Goal: Task Accomplishment & Management: Manage account settings

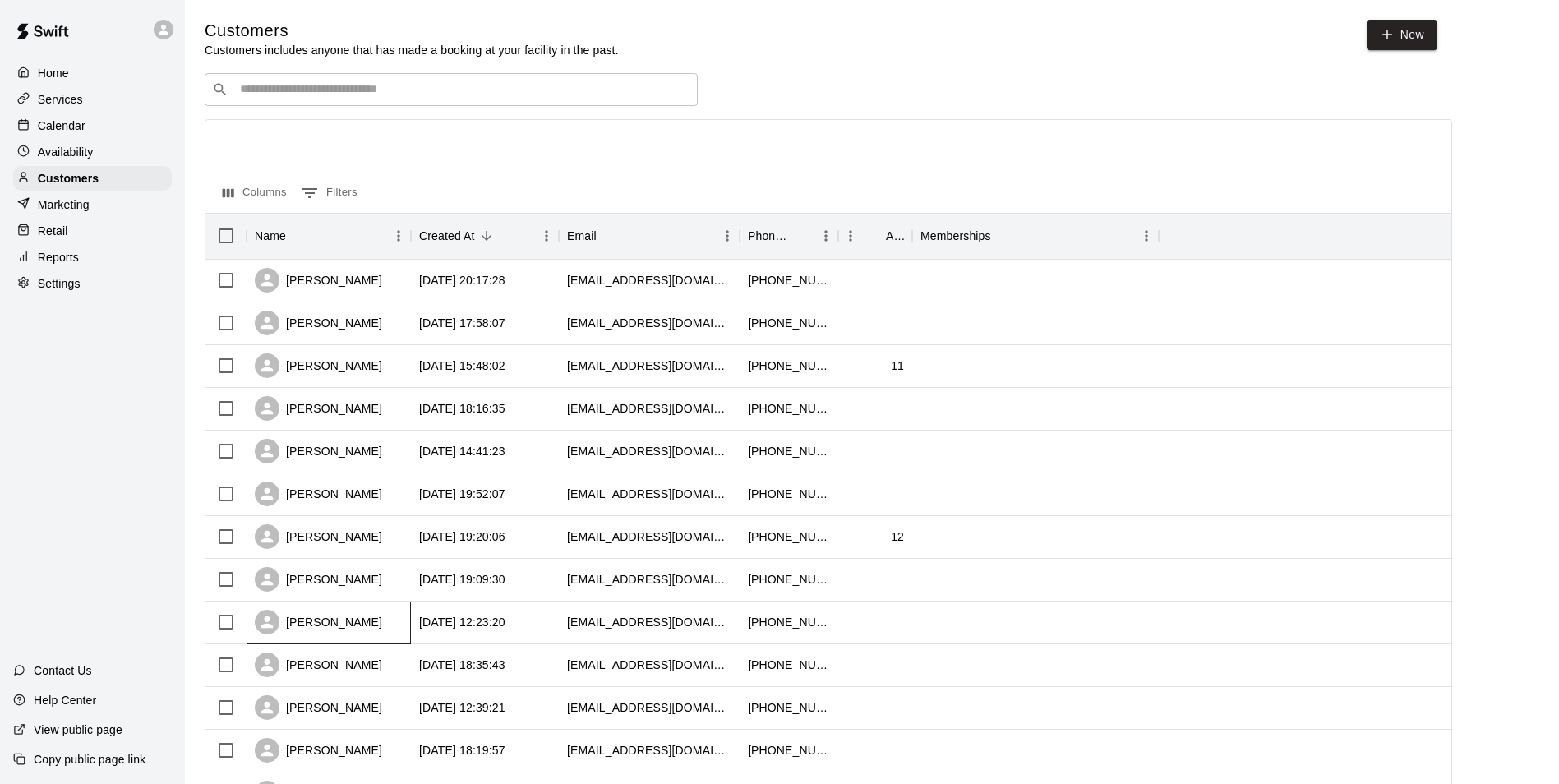
click at [314, 625] on div "[PERSON_NAME]" at bounding box center [318, 621] width 127 height 25
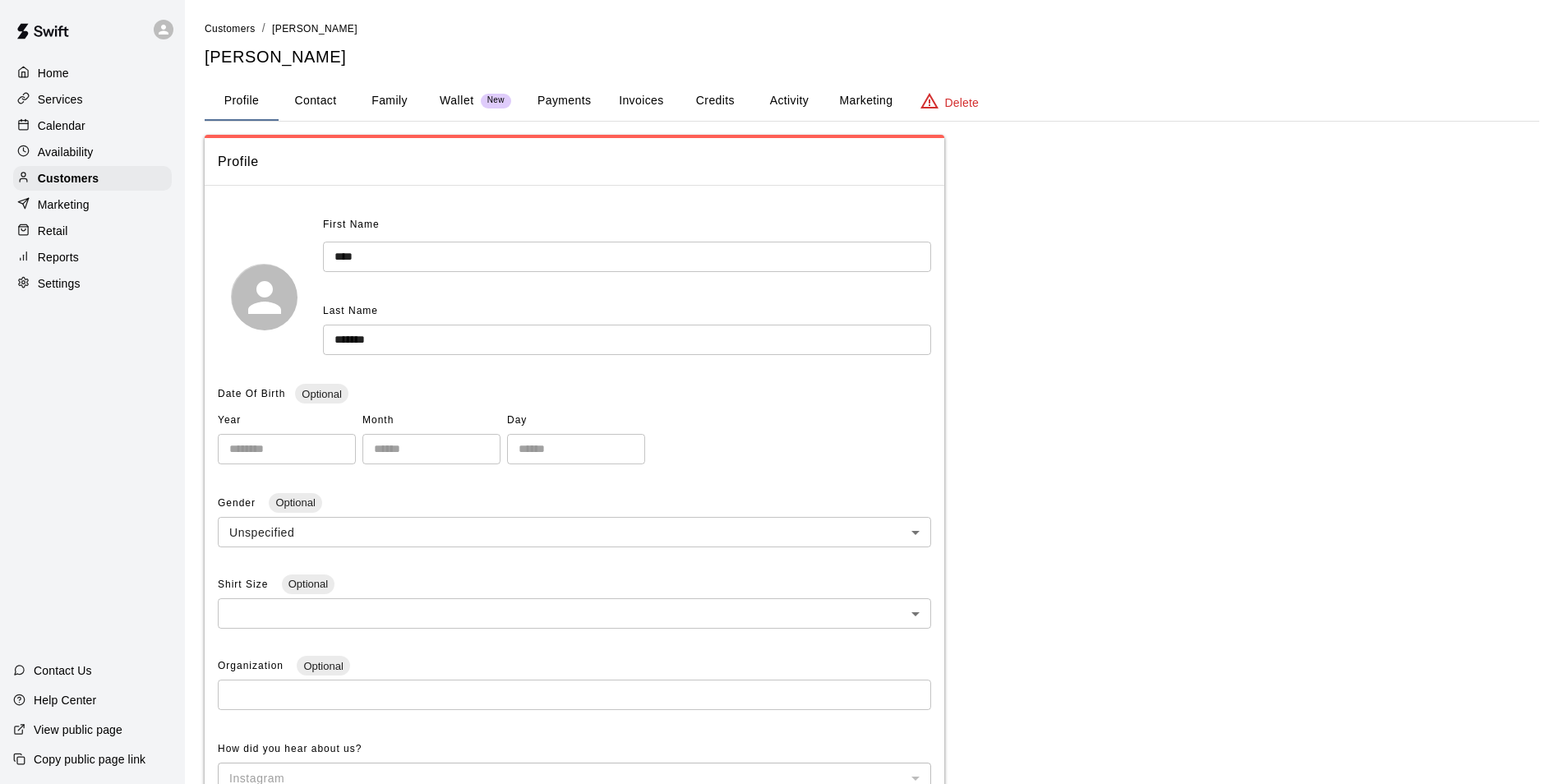
click at [404, 99] on button "Family" at bounding box center [389, 101] width 74 height 39
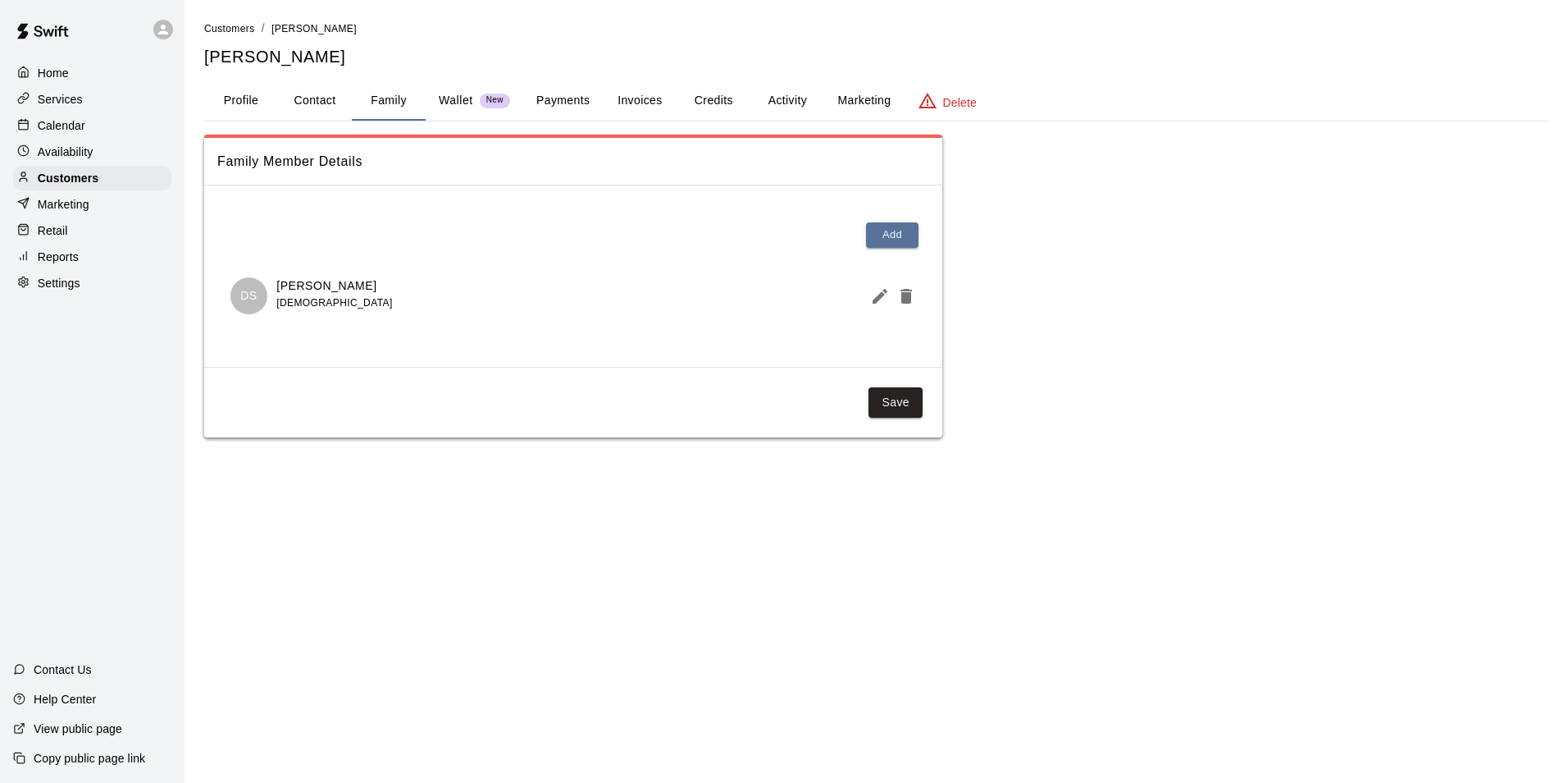
click at [349, 291] on p "[PERSON_NAME]" at bounding box center [335, 286] width 116 height 17
click at [289, 102] on button "Contact" at bounding box center [315, 101] width 73 height 39
select select "**"
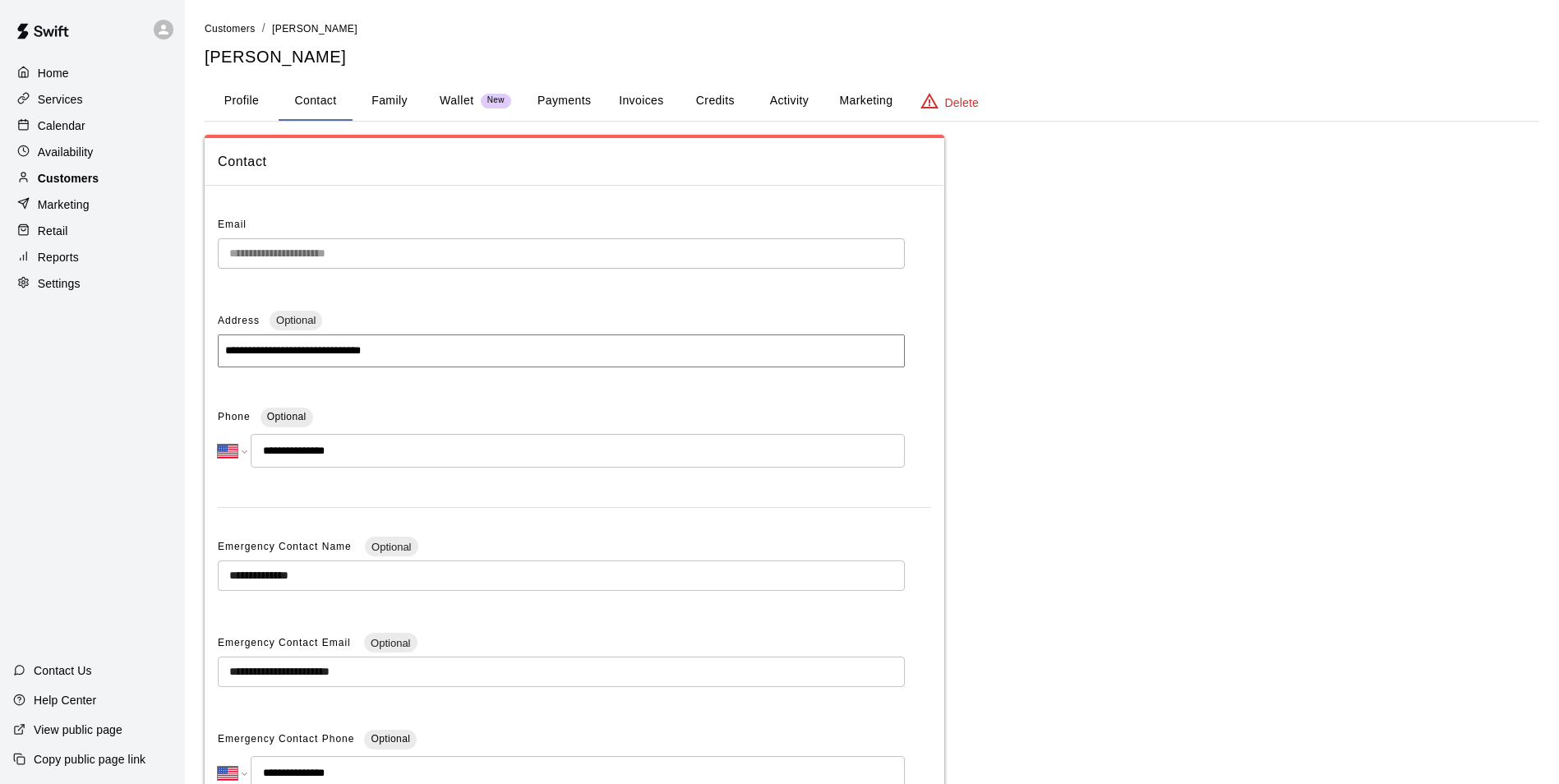
click at [60, 184] on p "Customers" at bounding box center [68, 178] width 61 height 16
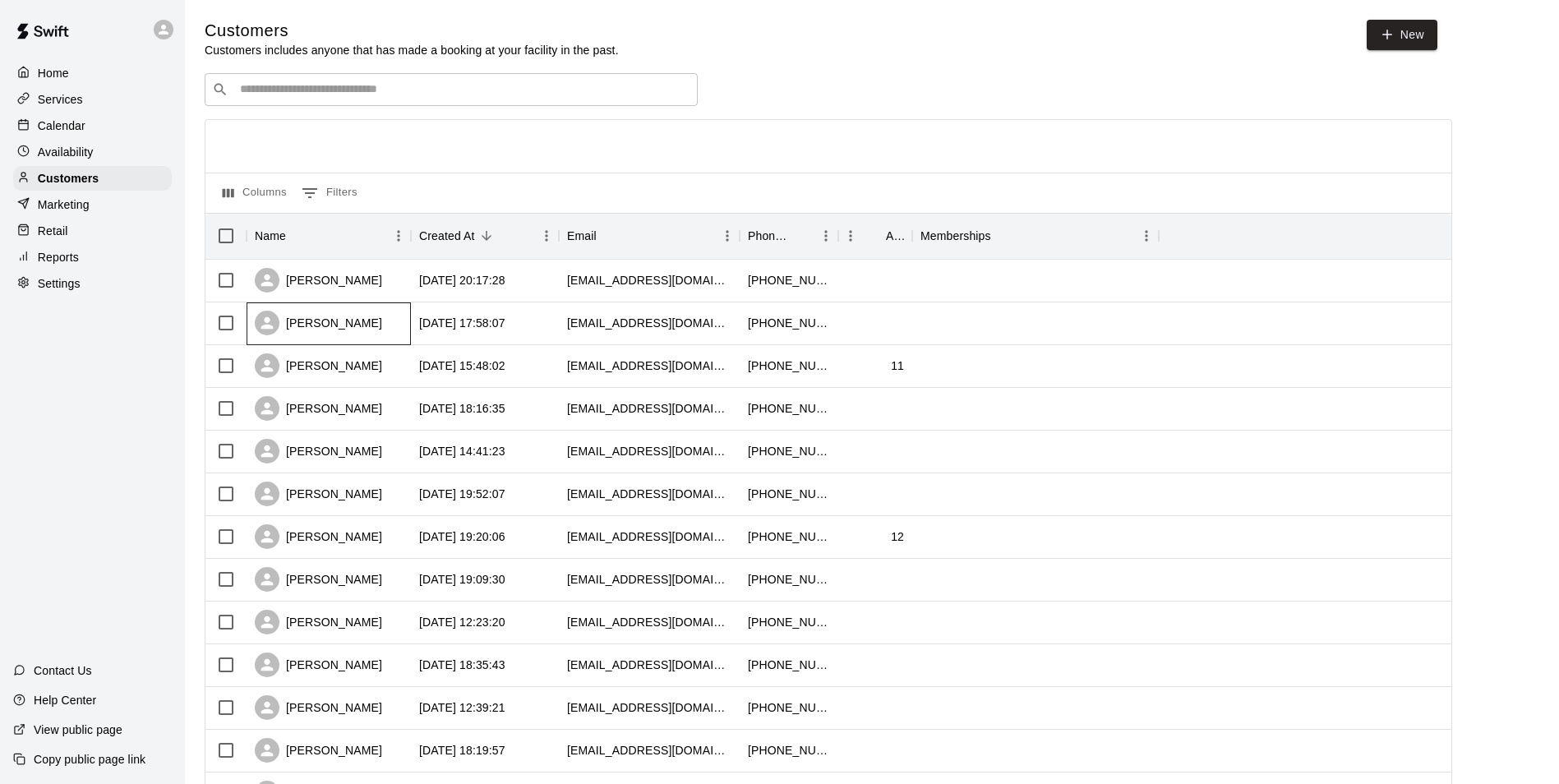
click at [310, 320] on div "[PERSON_NAME]" at bounding box center [318, 323] width 127 height 25
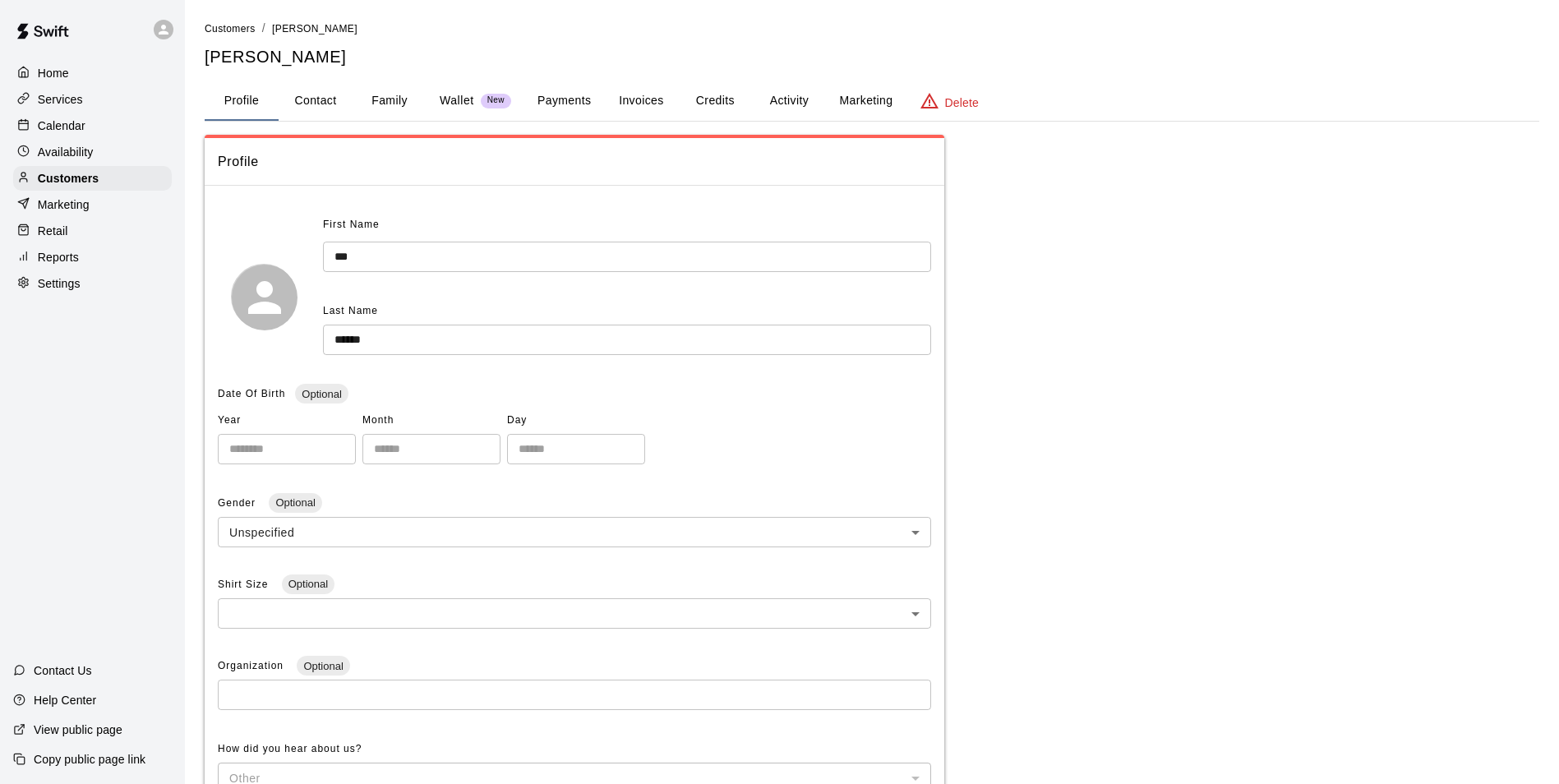
click at [391, 101] on button "Family" at bounding box center [389, 101] width 74 height 39
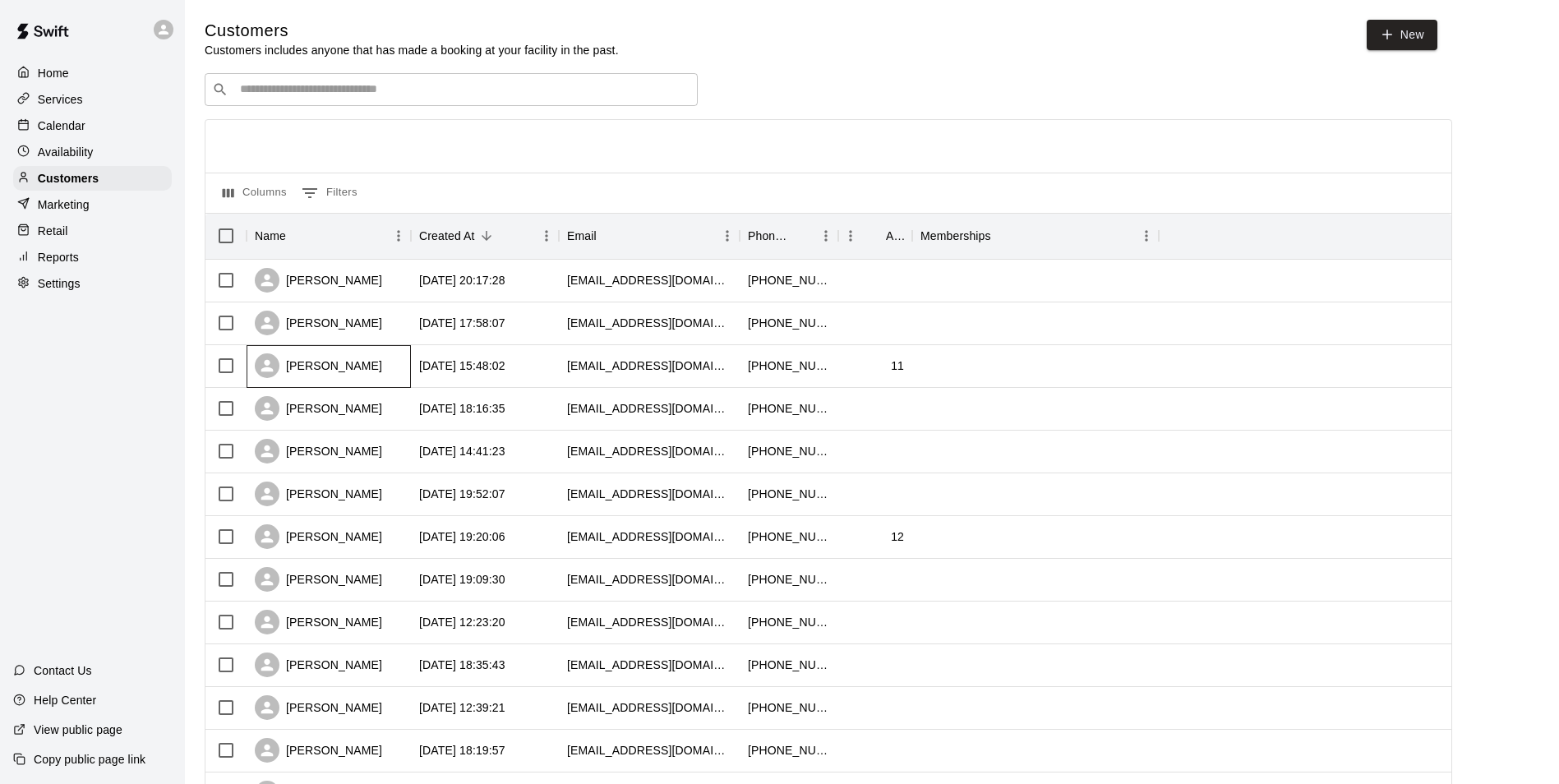
click at [352, 364] on div "[PERSON_NAME]" at bounding box center [318, 365] width 127 height 25
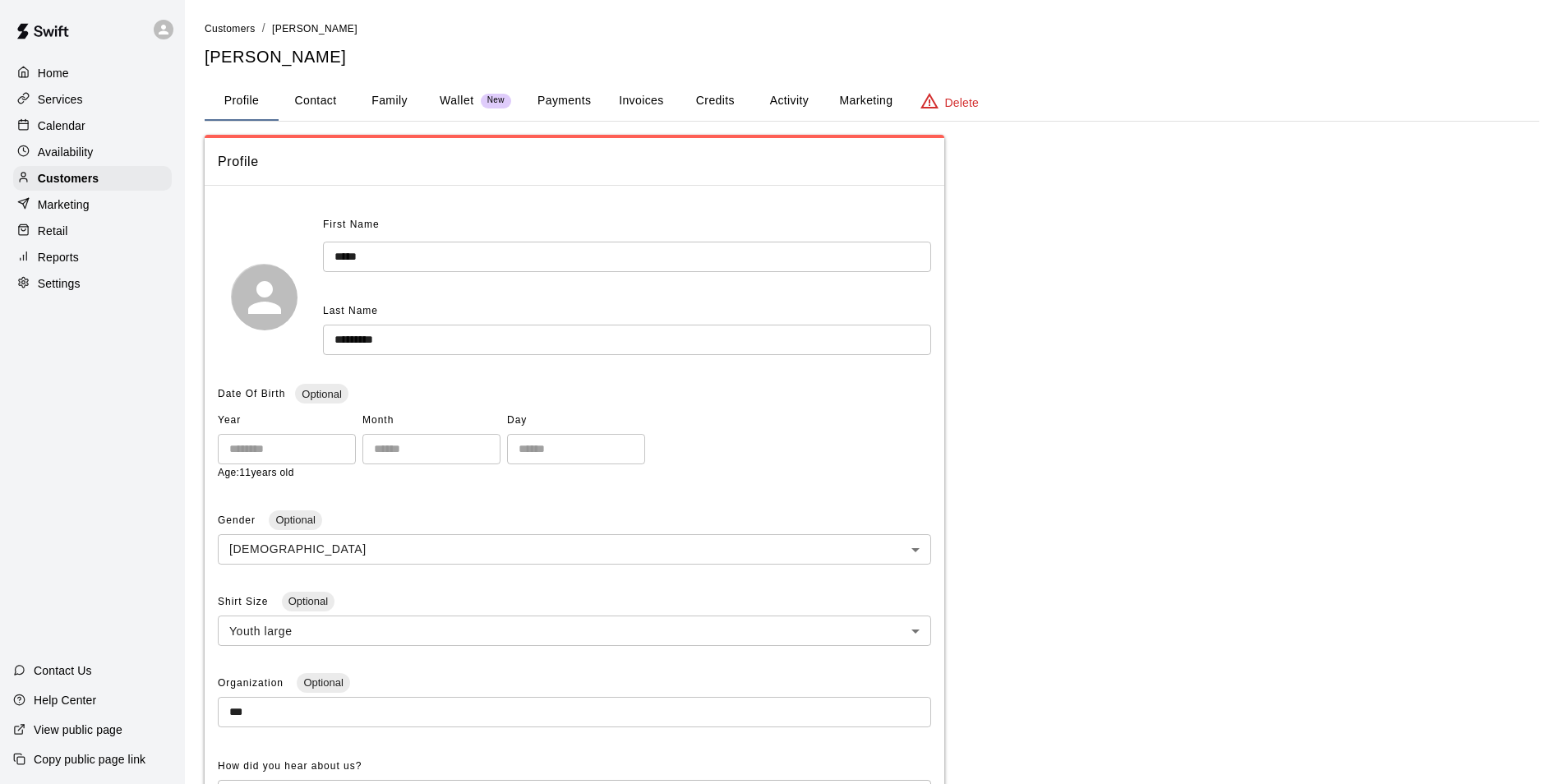
click at [382, 94] on button "Family" at bounding box center [389, 101] width 74 height 39
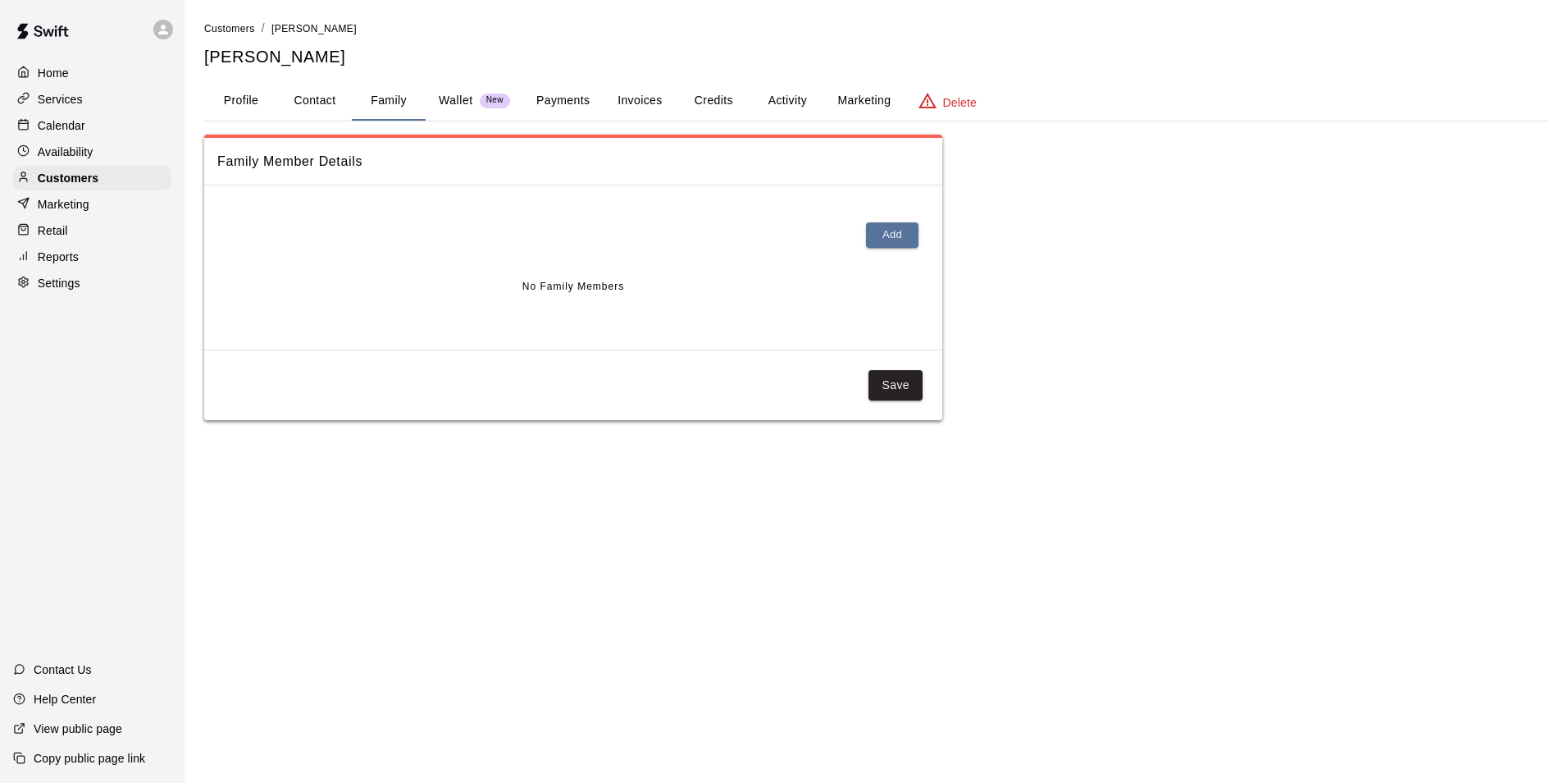
click at [331, 95] on button "Contact" at bounding box center [315, 101] width 73 height 39
select select "**"
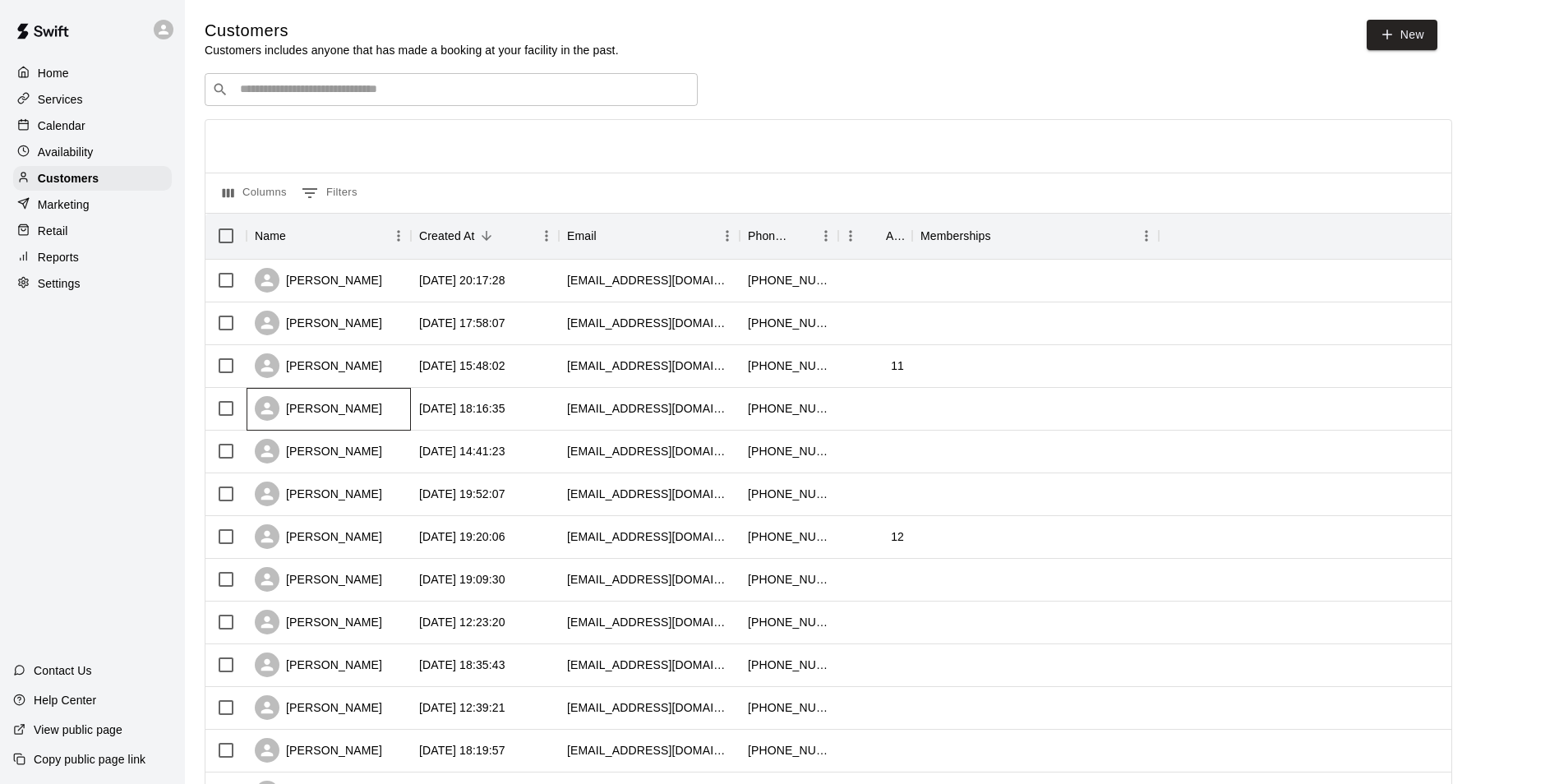
click at [348, 413] on div "[PERSON_NAME]" at bounding box center [318, 408] width 127 height 25
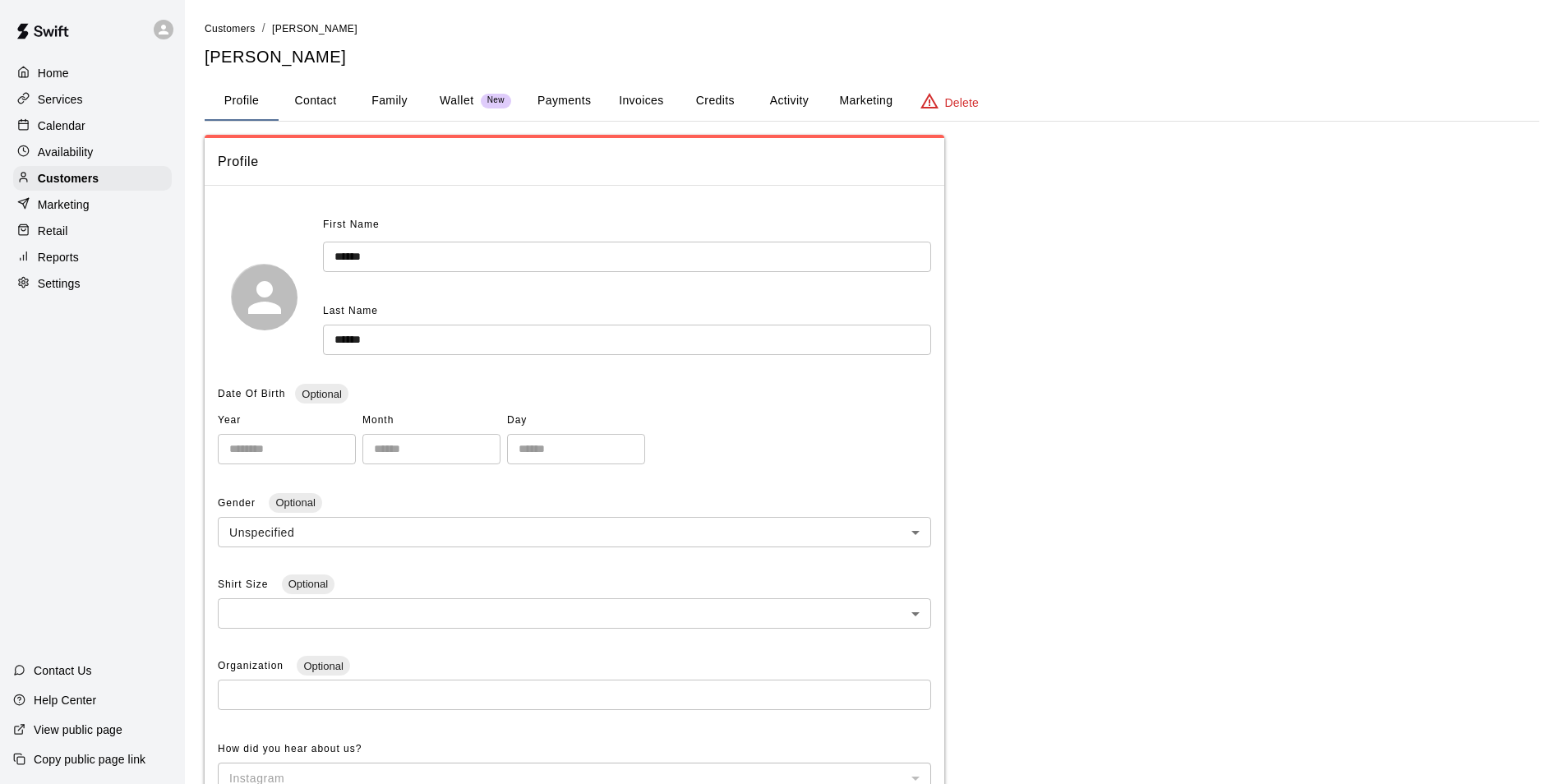
click at [395, 104] on button "Family" at bounding box center [389, 101] width 74 height 39
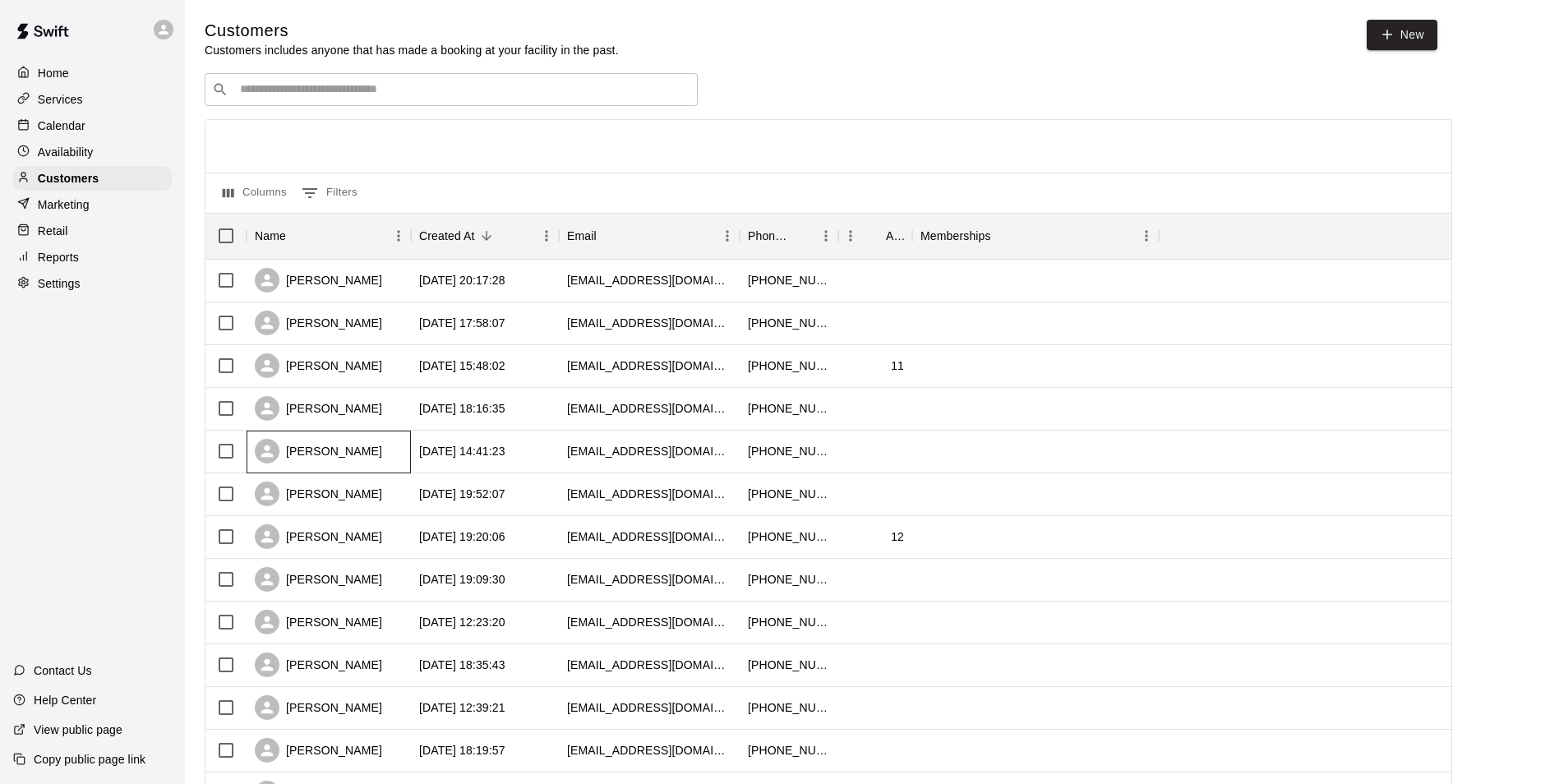
click at [315, 450] on div "[PERSON_NAME]" at bounding box center [318, 451] width 127 height 25
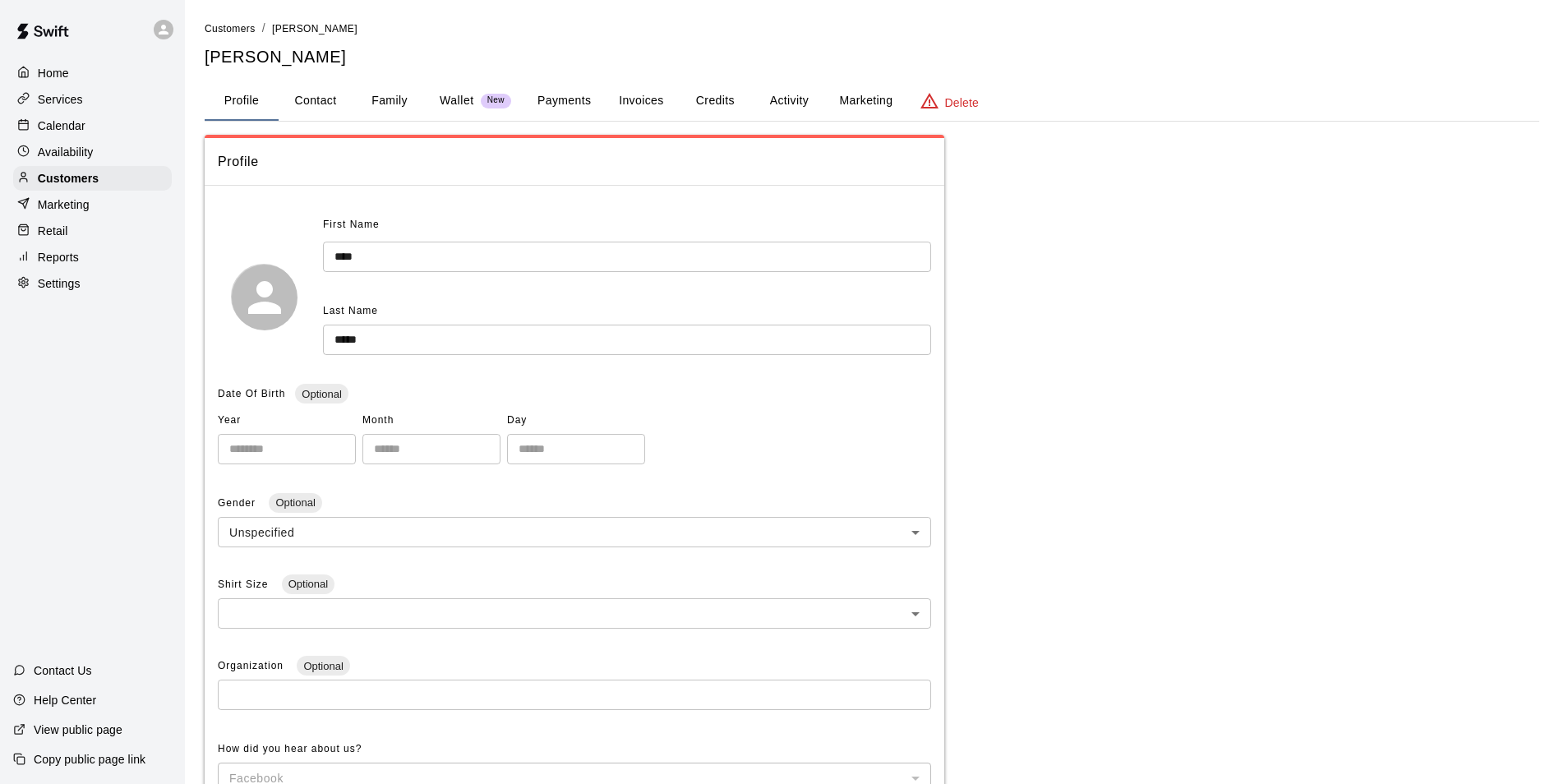
click at [393, 98] on button "Family" at bounding box center [389, 101] width 74 height 39
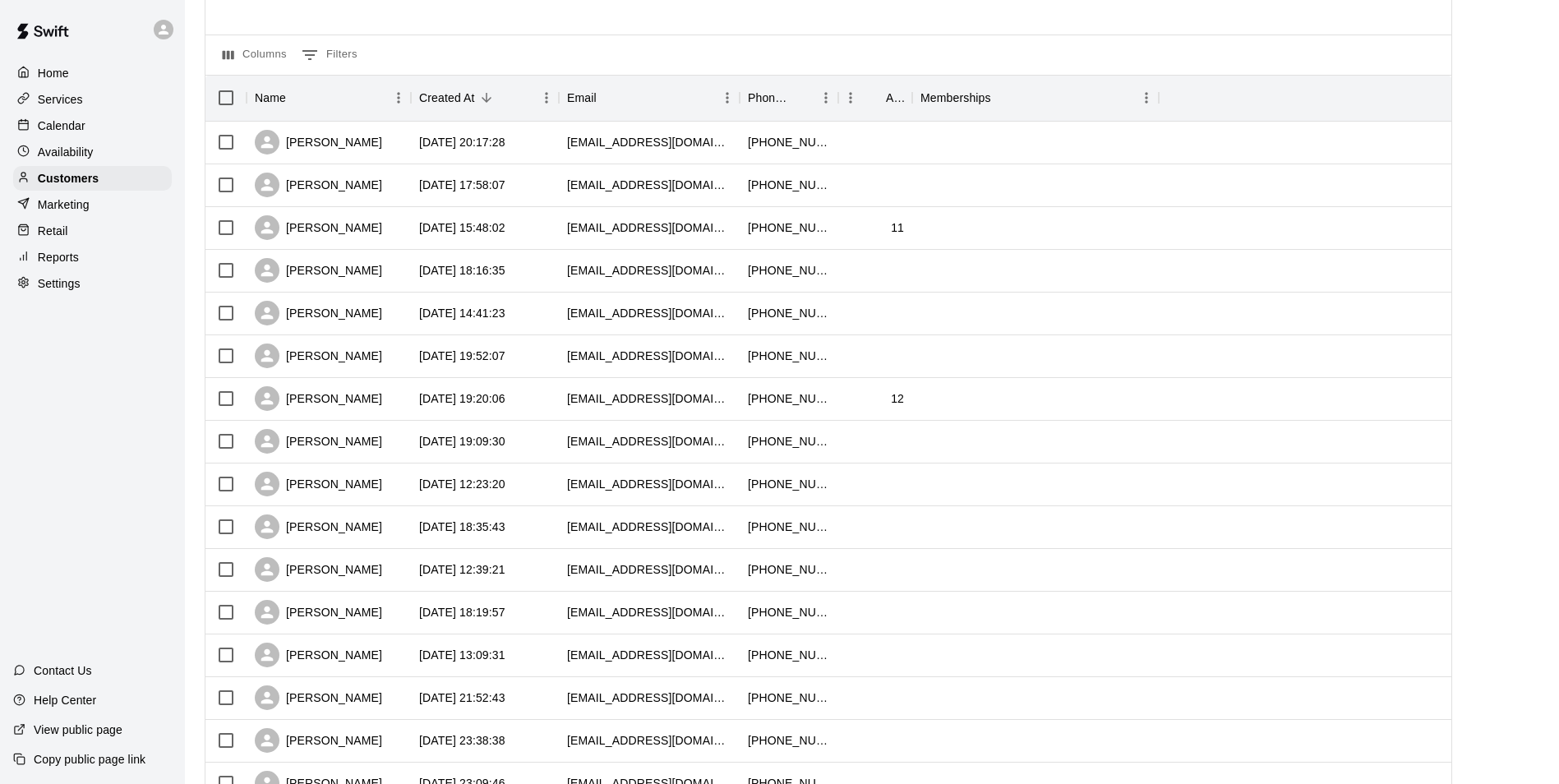
scroll to position [164, 0]
